Goal: Task Accomplishment & Management: Manage account settings

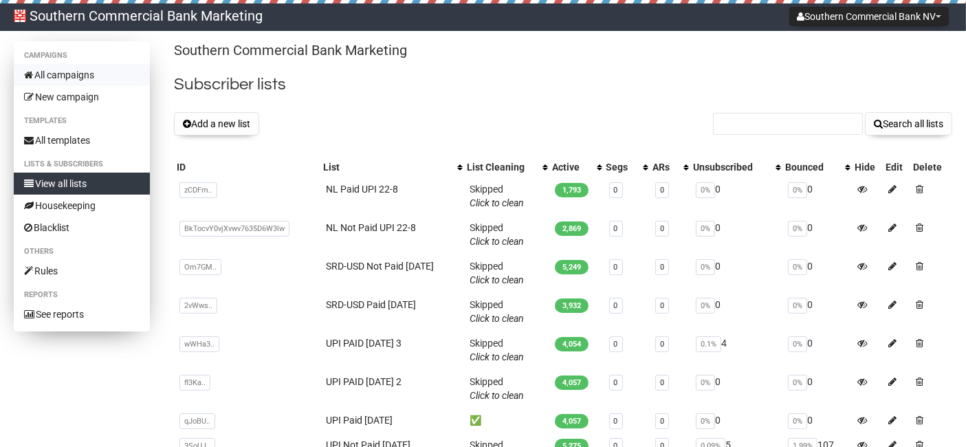
click at [67, 69] on link "All campaigns" at bounding box center [82, 75] width 136 height 22
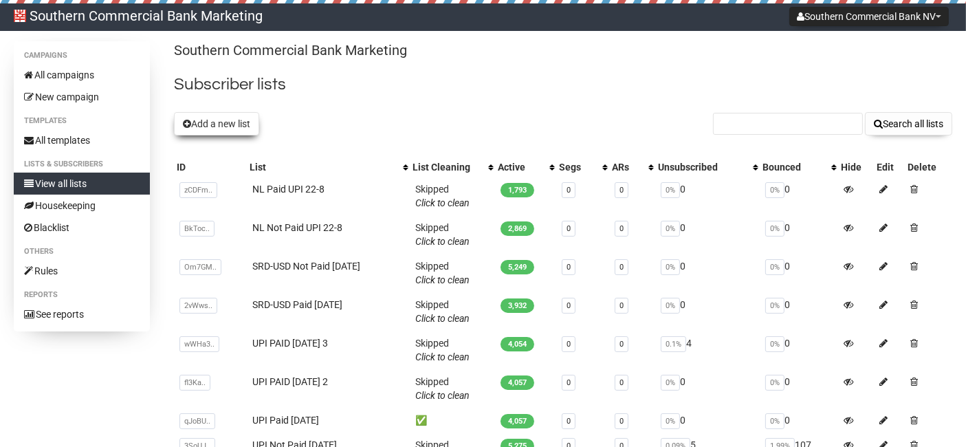
click at [255, 127] on button "Add a new list" at bounding box center [216, 123] width 85 height 23
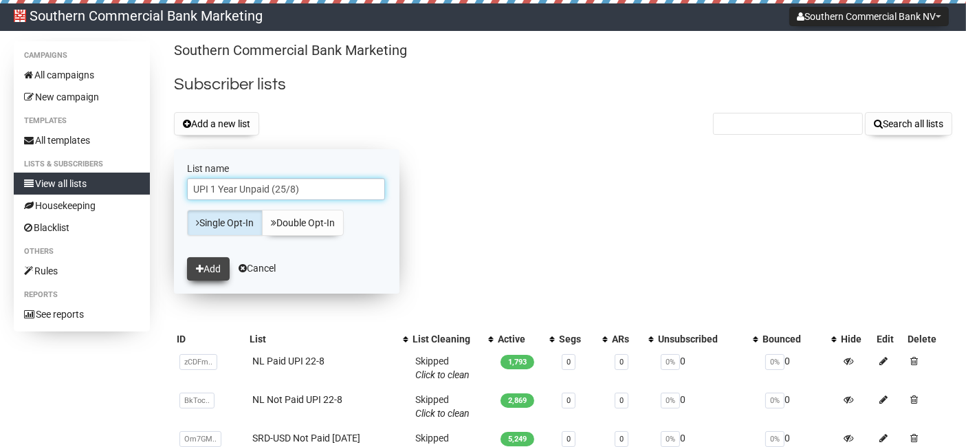
type input "UPI 1 Year Unpaid (25/8)"
click at [212, 261] on button "Add" at bounding box center [208, 268] width 43 height 23
